Goal: Navigation & Orientation: Find specific page/section

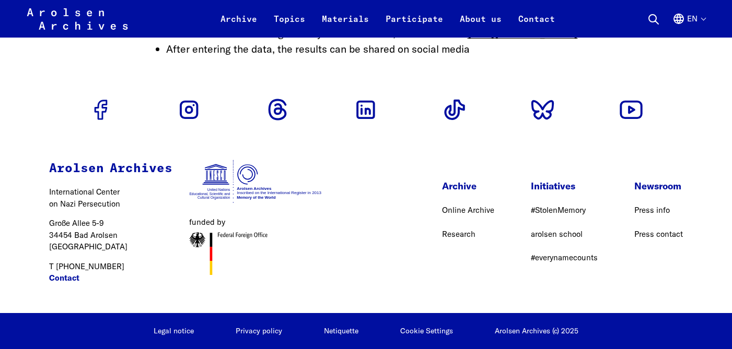
scroll to position [2694, 0]
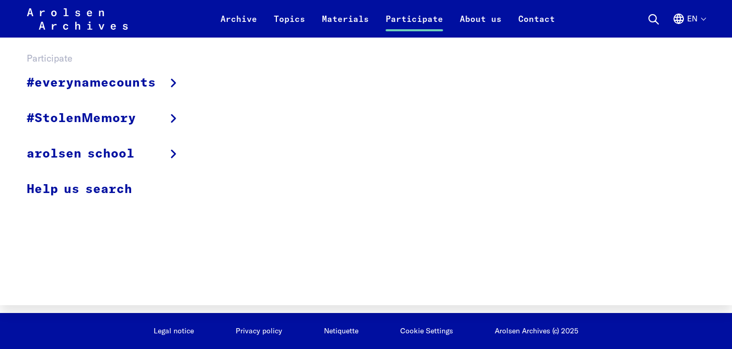
click at [412, 22] on link "Participate" at bounding box center [414, 25] width 74 height 25
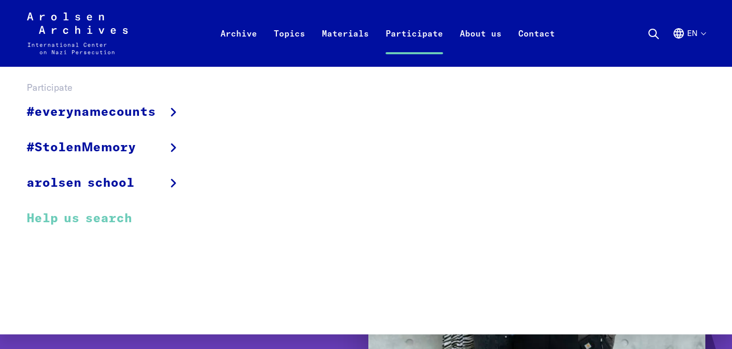
click at [126, 221] on link "Help us search" at bounding box center [111, 218] width 168 height 35
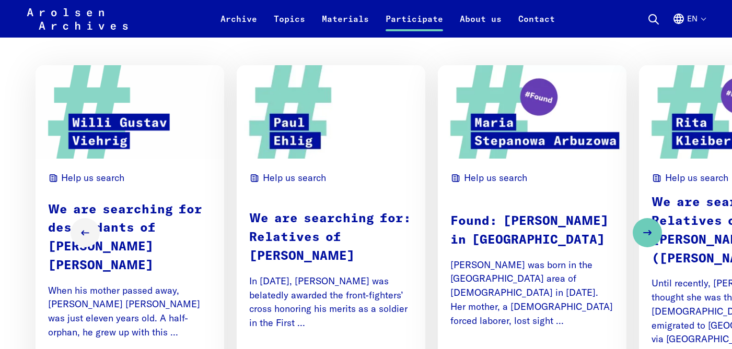
scroll to position [638, 0]
